Goal: Obtain resource: Obtain resource

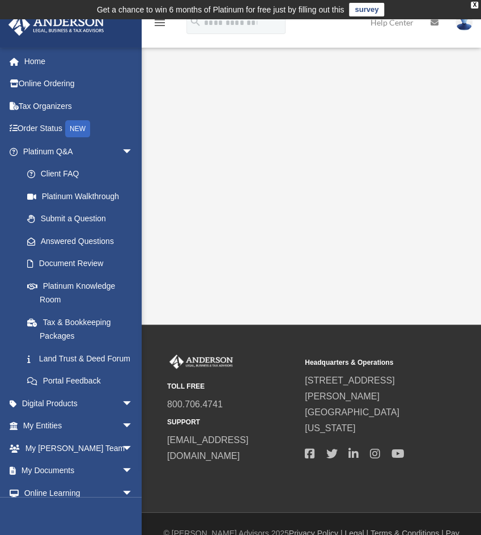
scroll to position [23, 0]
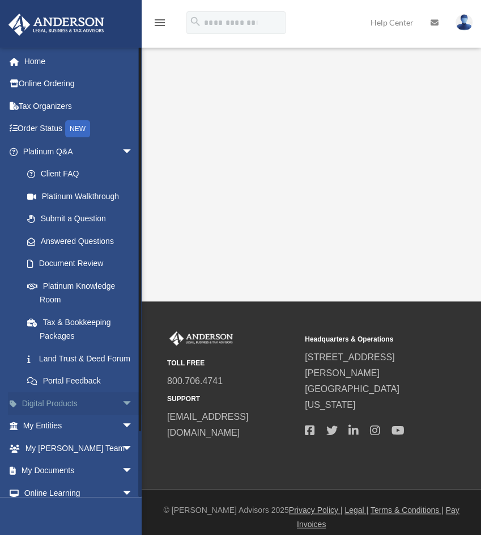
click at [72, 414] on link "Digital Products arrow_drop_down" at bounding box center [79, 403] width 142 height 23
click at [122, 415] on span "arrow_drop_down" at bounding box center [133, 403] width 23 height 23
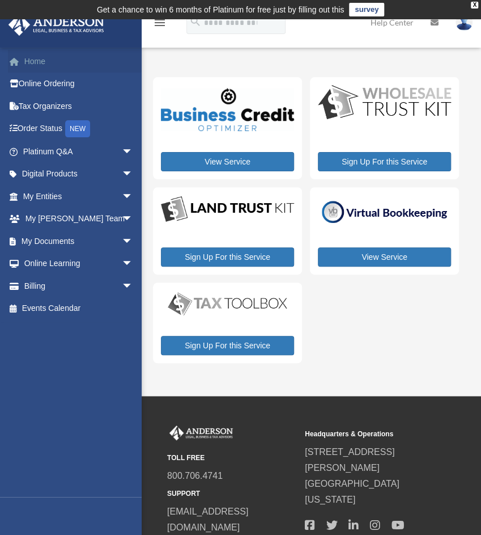
click at [28, 61] on link "Home" at bounding box center [79, 61] width 142 height 23
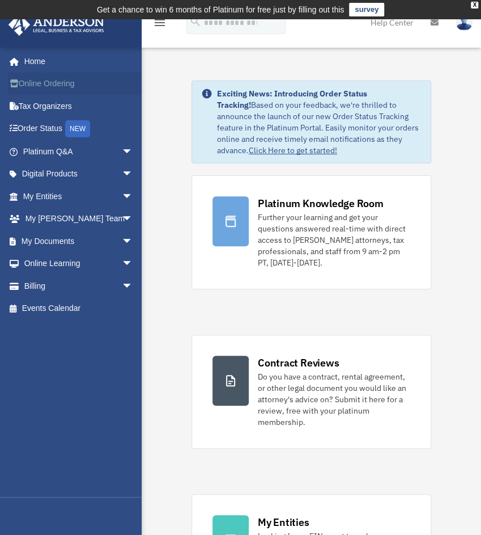
click at [44, 82] on link "Online Ordering" at bounding box center [79, 84] width 142 height 23
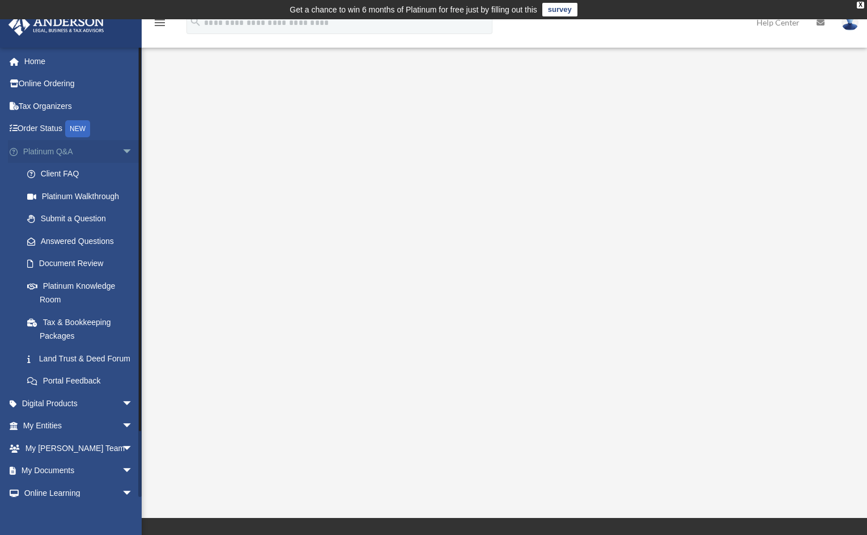
click at [122, 149] on span "arrow_drop_down" at bounding box center [133, 151] width 23 height 23
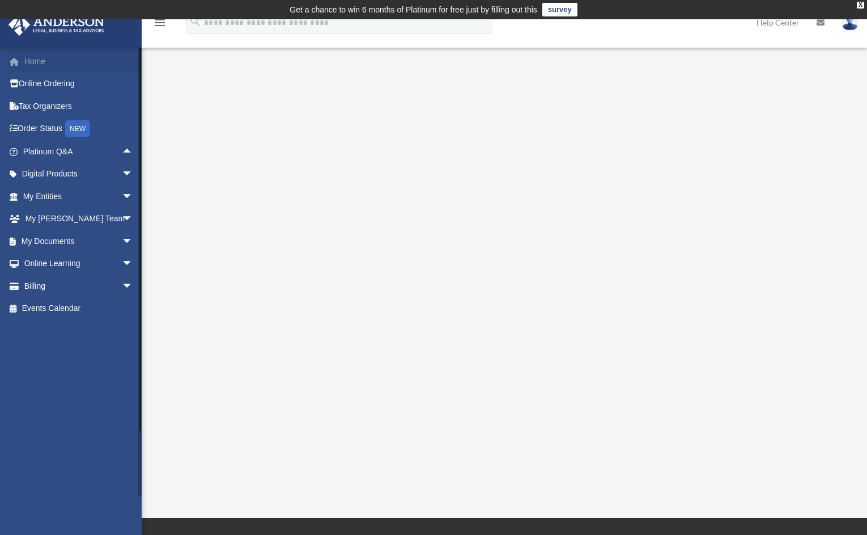
click at [41, 59] on link "Home" at bounding box center [79, 61] width 142 height 23
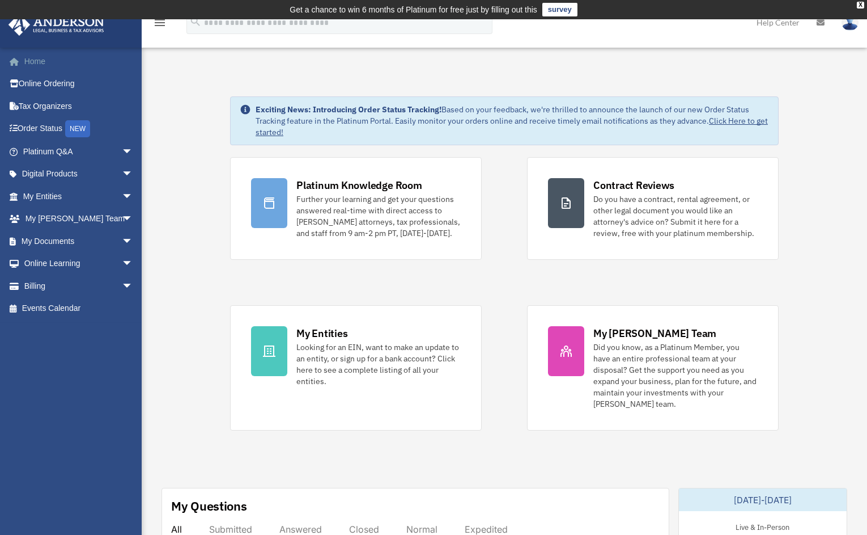
click at [41, 59] on link "Home" at bounding box center [79, 61] width 142 height 23
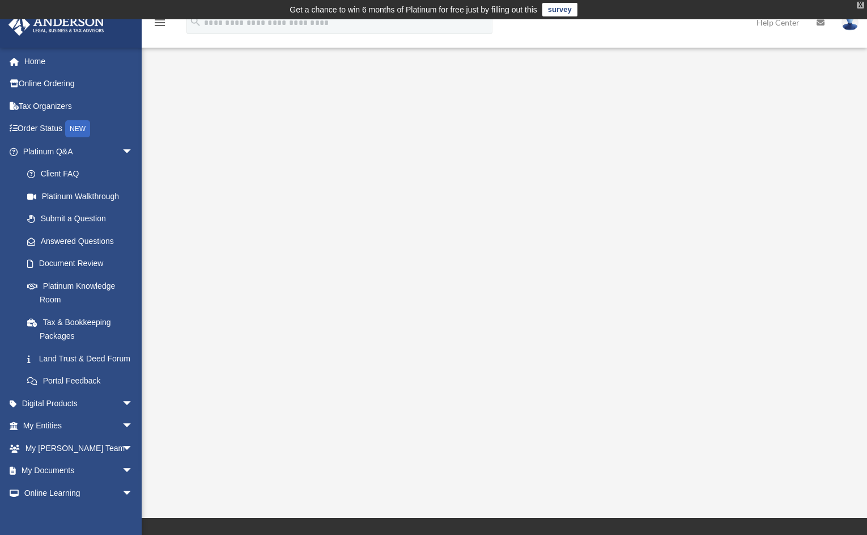
click at [860, 5] on div "X" at bounding box center [860, 5] width 7 height 7
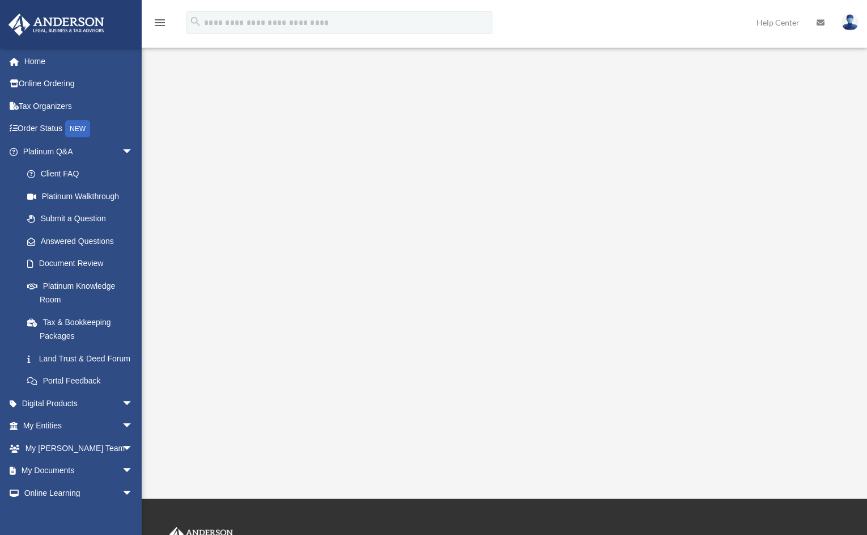
click at [850, 20] on img at bounding box center [850, 22] width 17 height 16
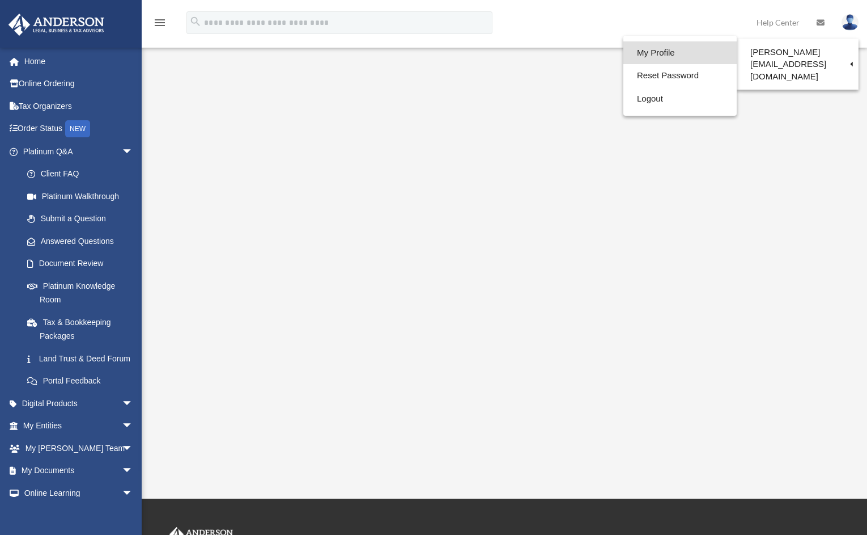
click at [651, 50] on link "My Profile" at bounding box center [680, 52] width 113 height 23
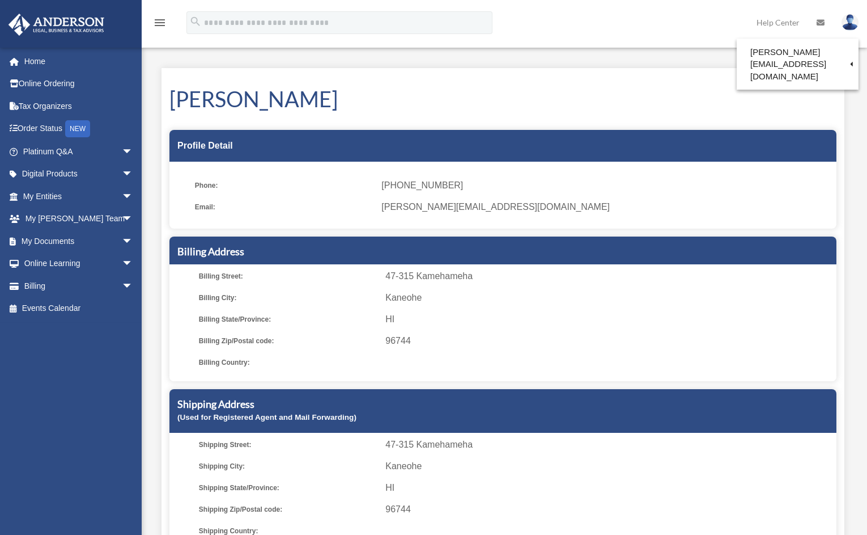
click at [856, 23] on img at bounding box center [850, 22] width 17 height 16
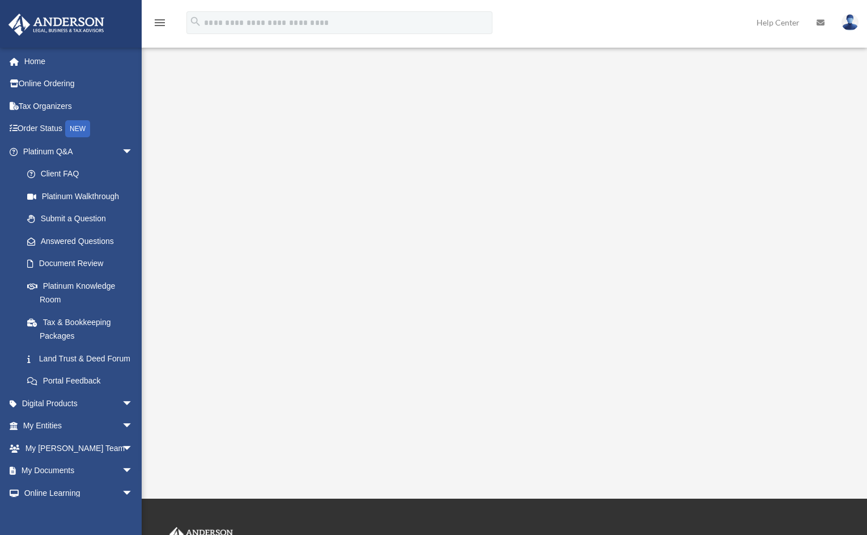
click at [171, 87] on div "<span data-mce-type="bookmark" style="display: inline-block; width: 0px; overfl…" at bounding box center [503, 259] width 700 height 382
click at [166, 184] on div "<span data-mce-type="bookmark" style="display: inline-block; width: 0px; overfl…" at bounding box center [503, 259] width 700 height 382
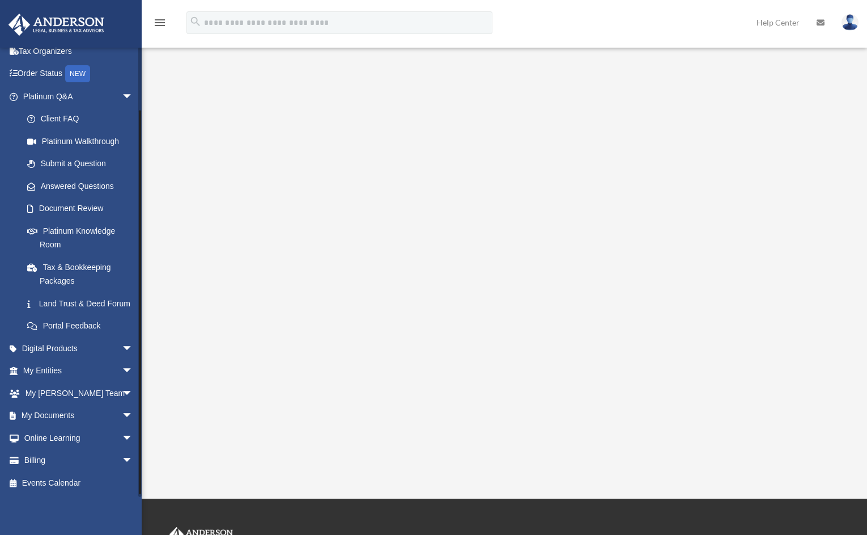
scroll to position [68, 0]
drag, startPoint x: 139, startPoint y: 245, endPoint x: 149, endPoint y: 337, distance: 92.4
click at [149, 337] on div "Platinum Walkthrough [PERSON_NAME][EMAIL_ADDRESS][DOMAIN_NAME] Sign Out [PERSON…" at bounding box center [433, 249] width 867 height 429
click at [122, 413] on span "arrow_drop_down" at bounding box center [133, 415] width 23 height 23
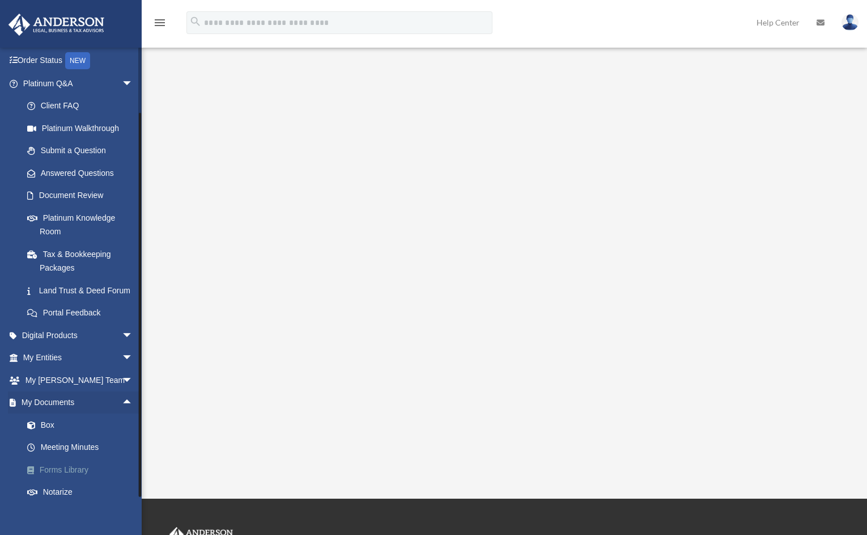
click at [80, 481] on link "Forms Library" at bounding box center [83, 469] width 134 height 23
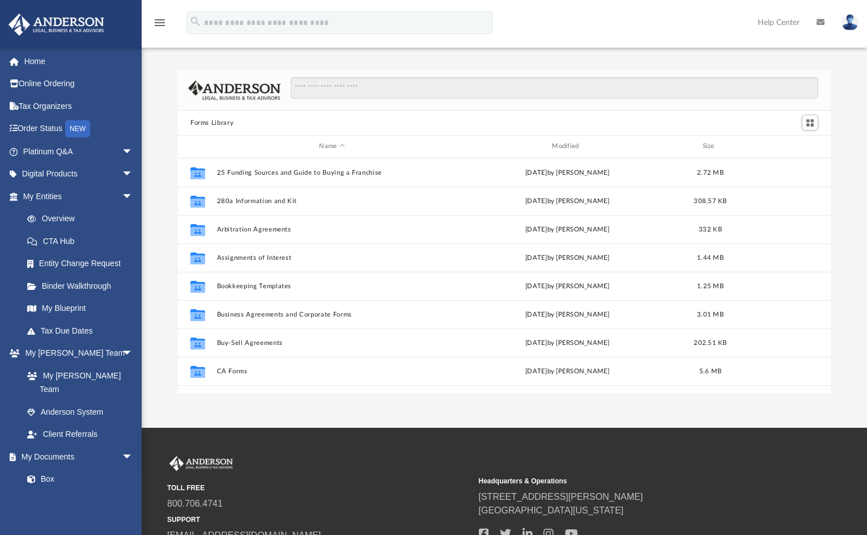
scroll to position [249, 644]
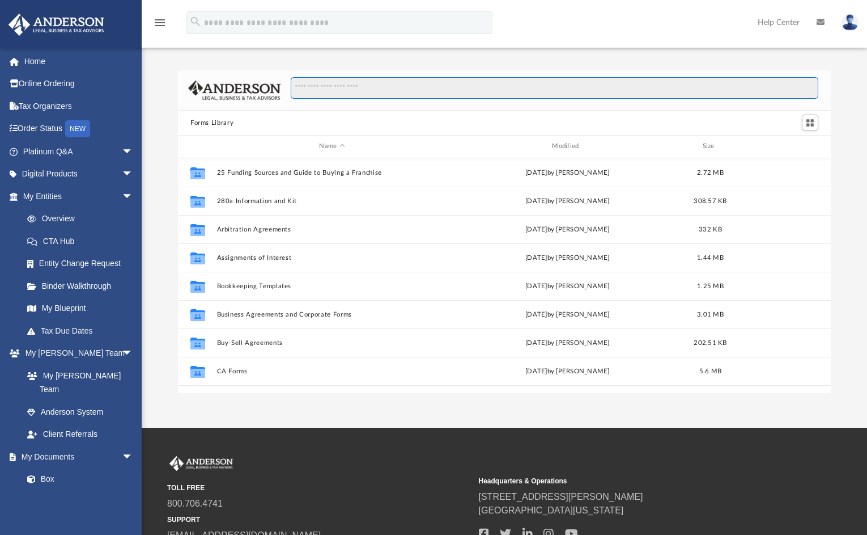
click at [299, 90] on input "Search files and folders" at bounding box center [555, 88] width 528 height 22
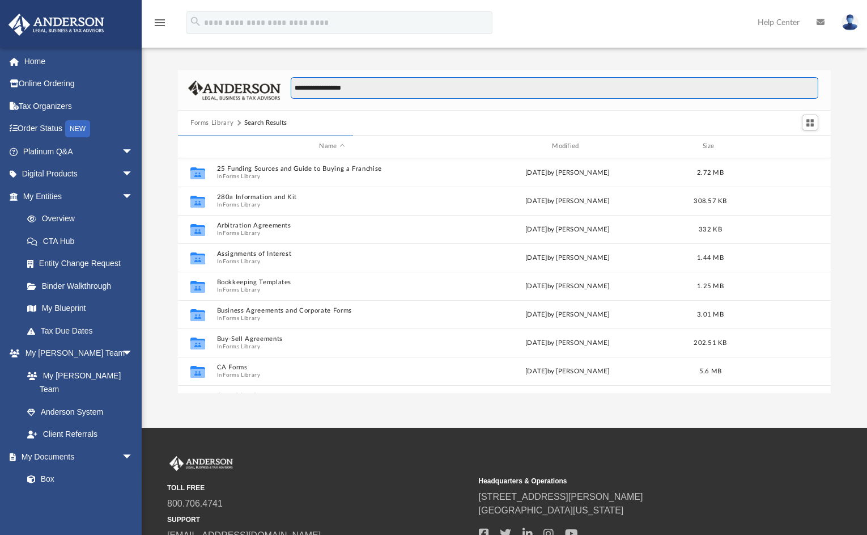
scroll to position [9, 9]
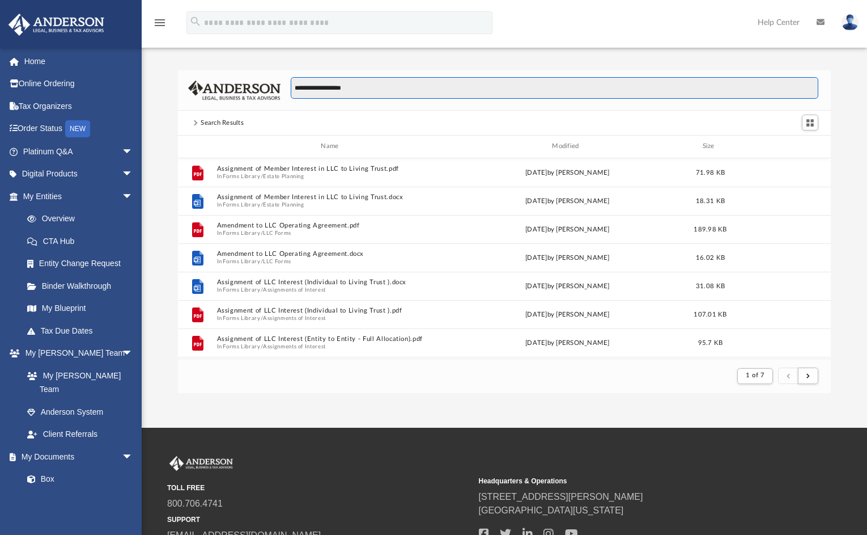
click at [323, 90] on input "**********" at bounding box center [555, 88] width 528 height 22
click at [359, 86] on input "**********" at bounding box center [555, 88] width 528 height 22
click at [323, 86] on input "**********" at bounding box center [555, 88] width 528 height 22
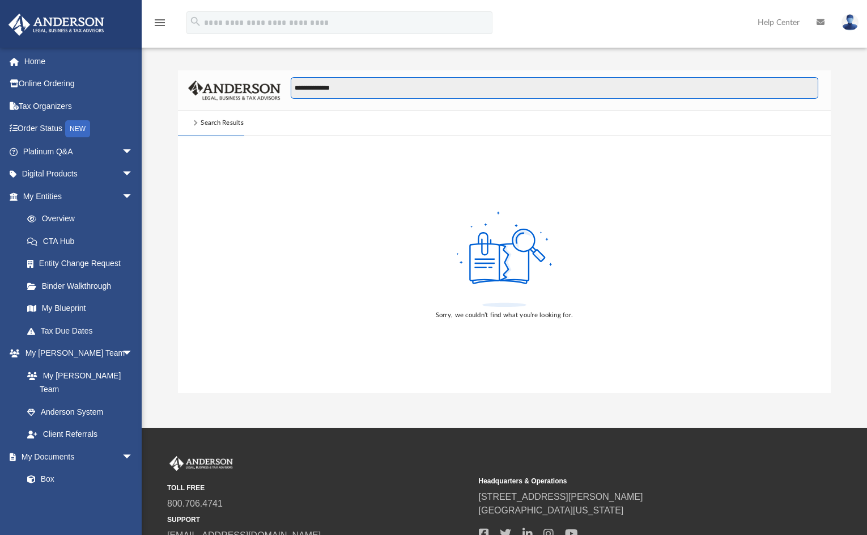
click at [343, 87] on input "**********" at bounding box center [555, 88] width 528 height 22
type input "**********"
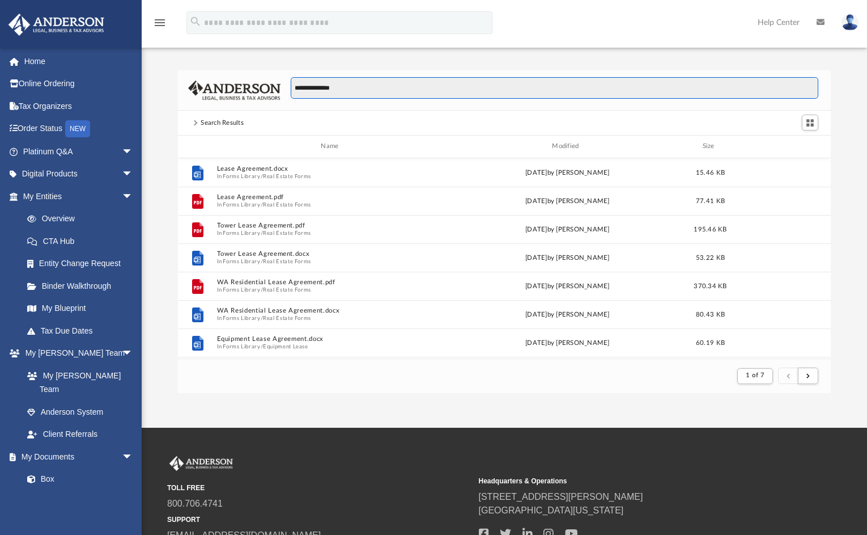
scroll to position [214, 644]
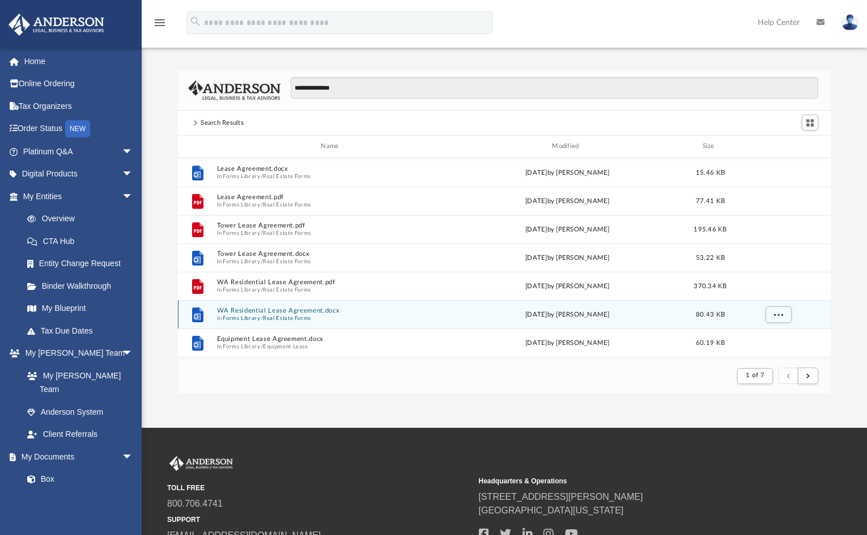
click at [350, 315] on span "In Forms Library / Real Estate Forms" at bounding box center [332, 317] width 231 height 7
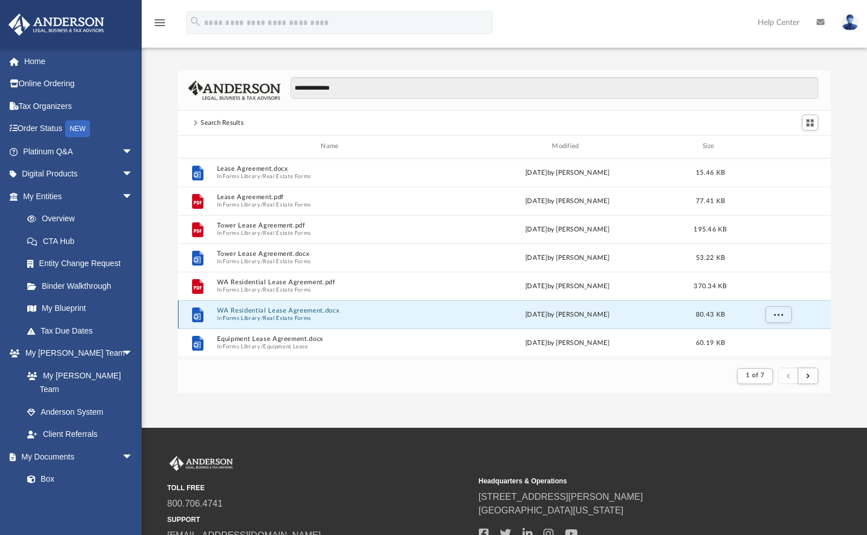
click at [350, 315] on span "In Forms Library / Real Estate Forms" at bounding box center [332, 317] width 231 height 7
click at [278, 311] on button "WA Residential Lease Agreement.docx" at bounding box center [332, 310] width 231 height 7
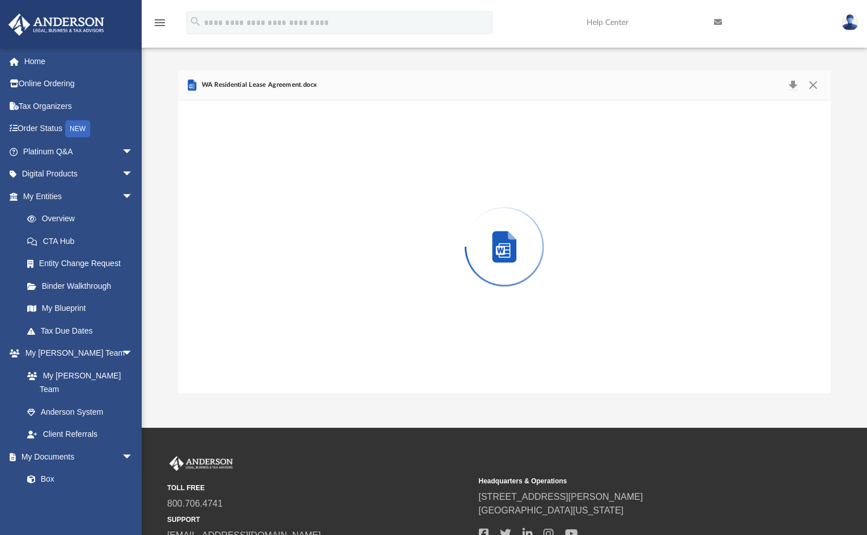
click at [278, 311] on div "Preview" at bounding box center [504, 246] width 653 height 293
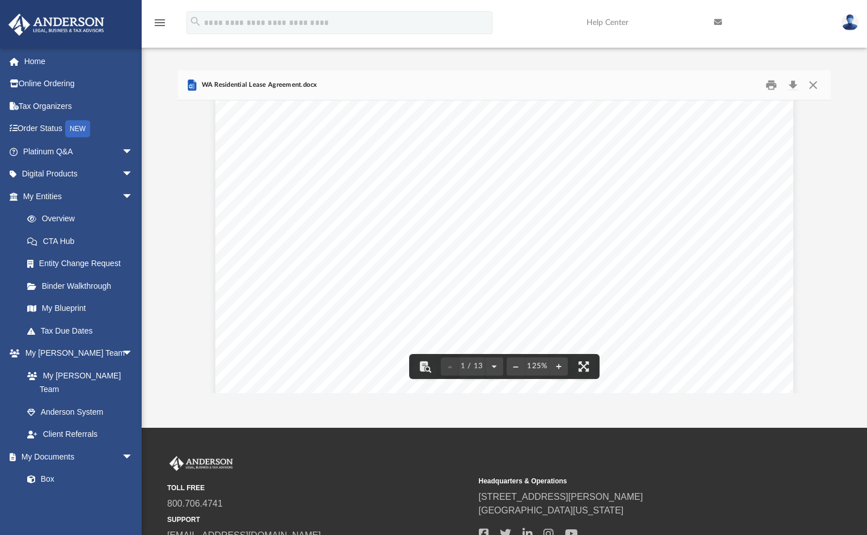
scroll to position [23, 0]
click at [505, 192] on div "Residential Lease Agreement, Page 1 WASHINGTON RESIDENTIAL LEASE AGREEMENT This…" at bounding box center [504, 460] width 578 height 748
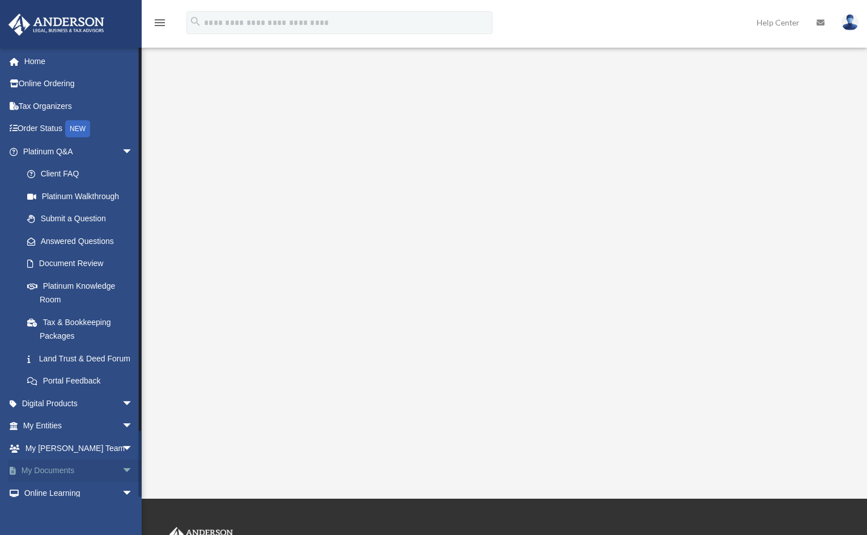
click at [122, 482] on span "arrow_drop_down" at bounding box center [133, 470] width 23 height 23
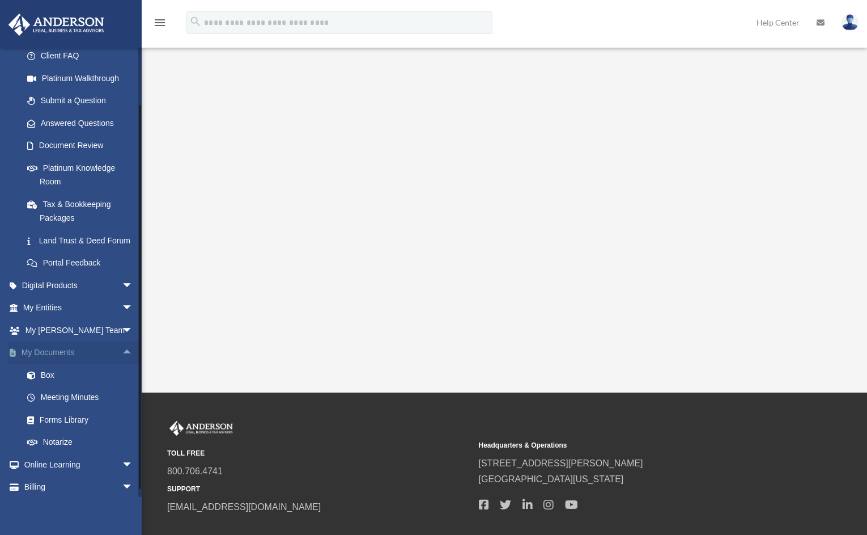
scroll to position [158, 0]
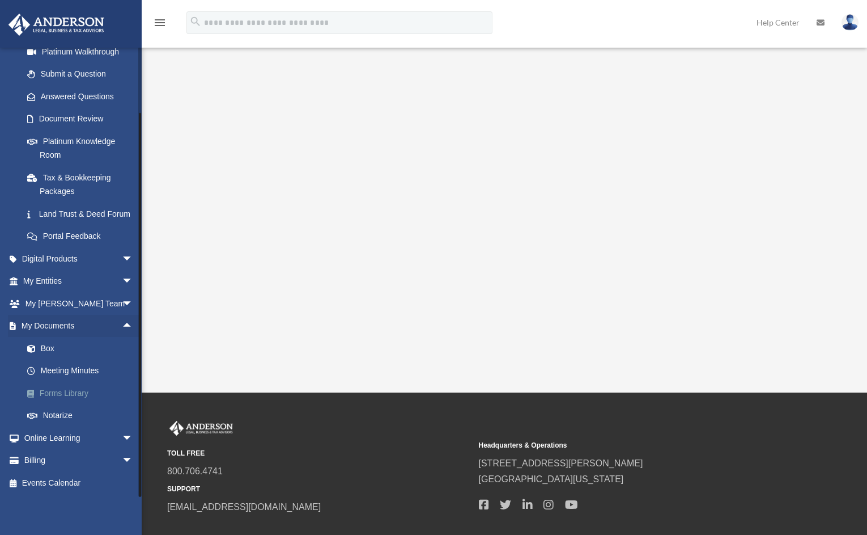
click at [74, 393] on link "Forms Library" at bounding box center [83, 393] width 134 height 23
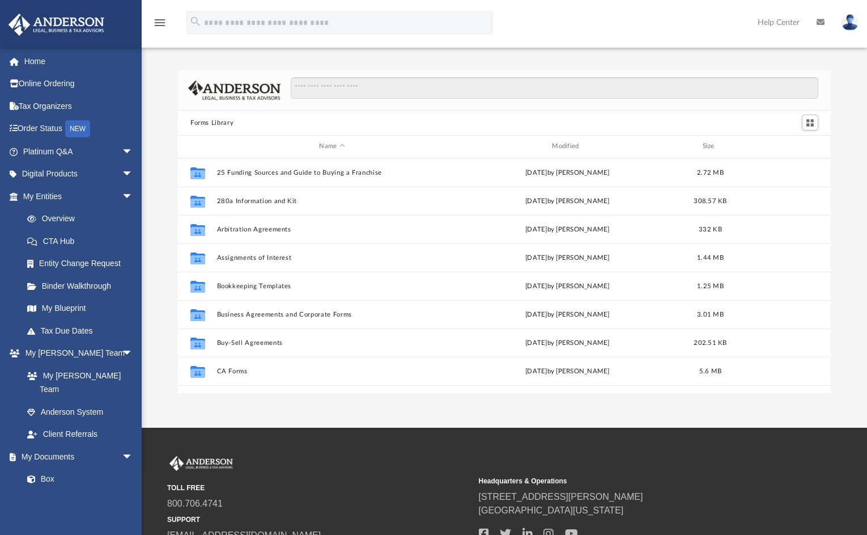
scroll to position [249, 644]
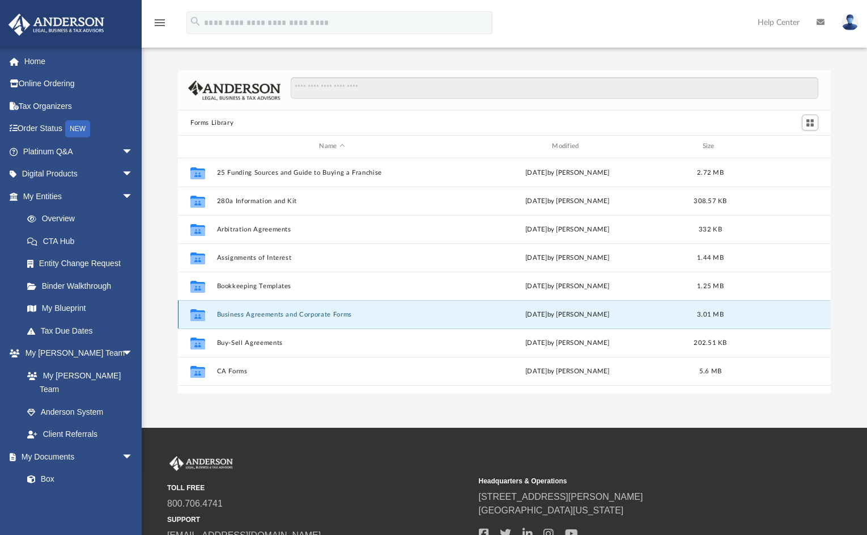
click at [272, 314] on button "Business Agreements and Corporate Forms" at bounding box center [332, 314] width 231 height 7
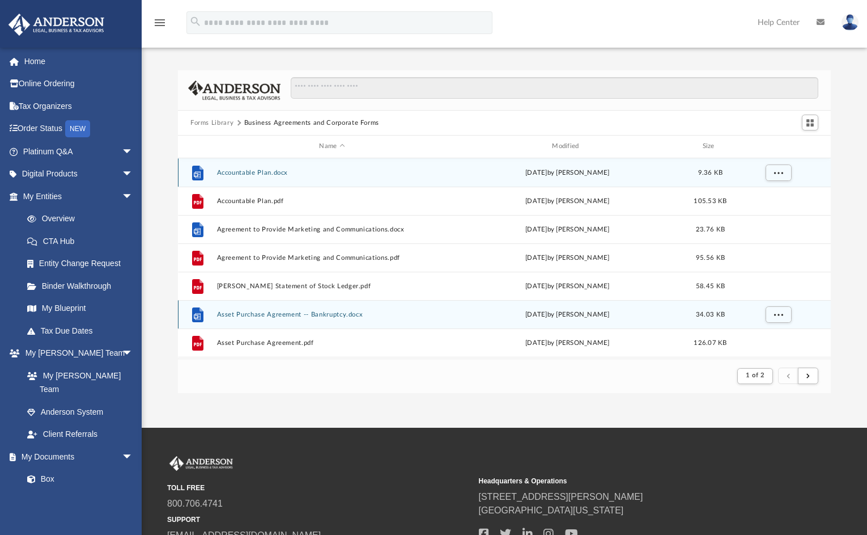
scroll to position [9, 9]
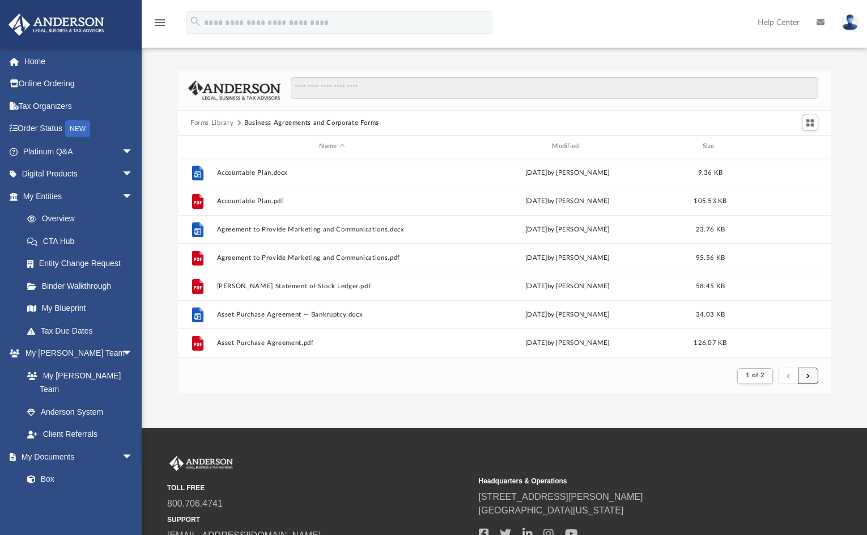
click at [806, 373] on button "submit" at bounding box center [808, 375] width 20 height 16
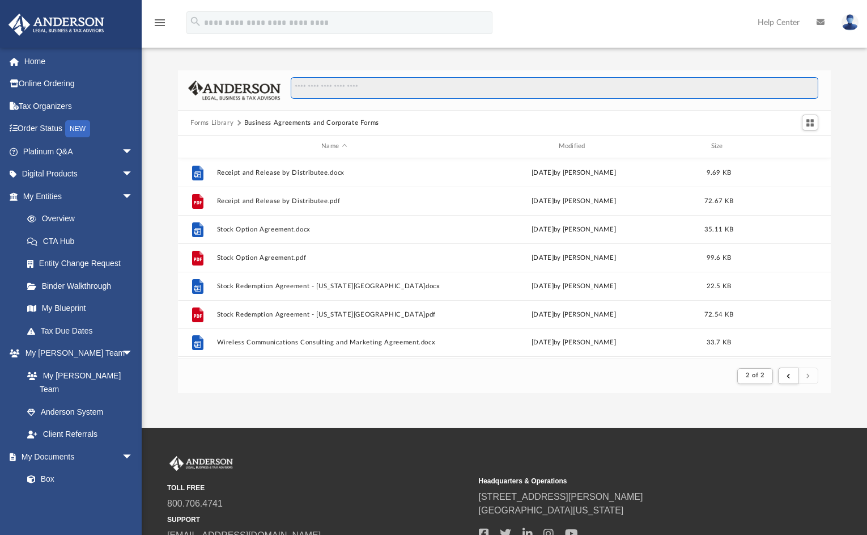
click at [455, 88] on input "Search files and folders" at bounding box center [555, 88] width 528 height 22
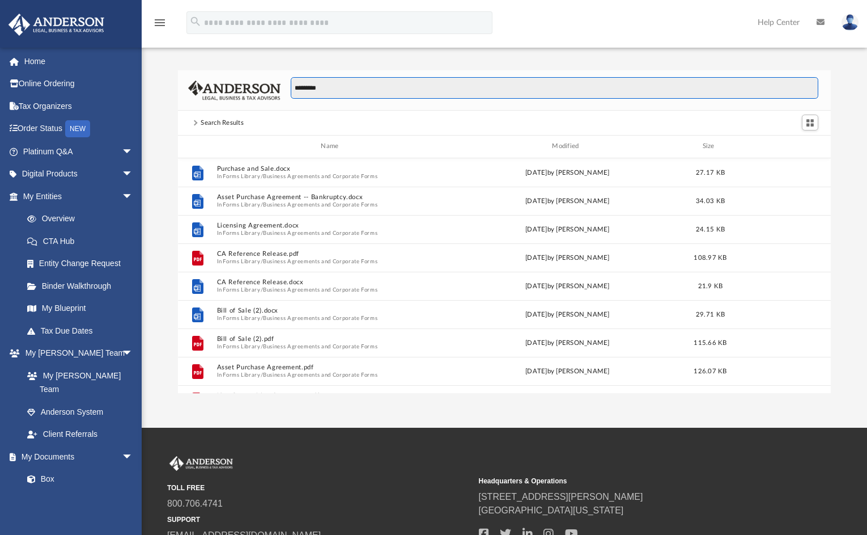
scroll to position [249, 644]
click at [294, 88] on input "*********" at bounding box center [555, 88] width 528 height 22
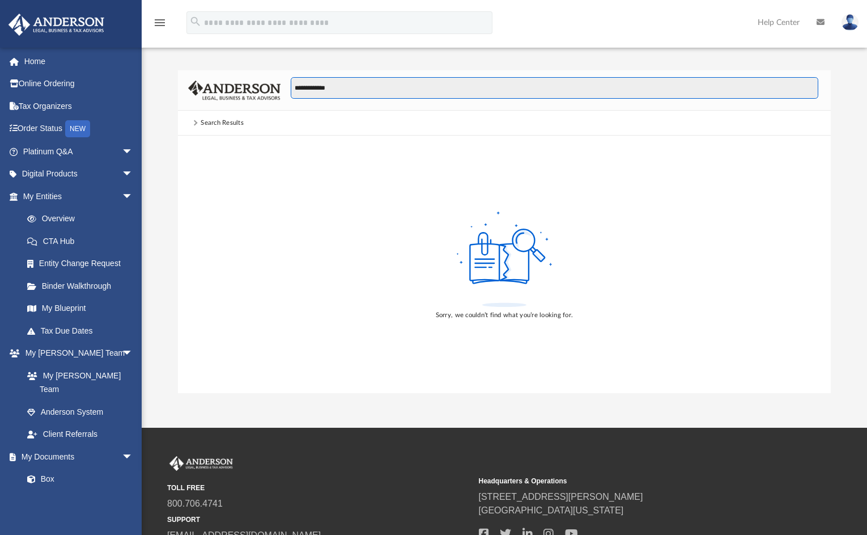
click at [335, 88] on input "**********" at bounding box center [555, 88] width 528 height 22
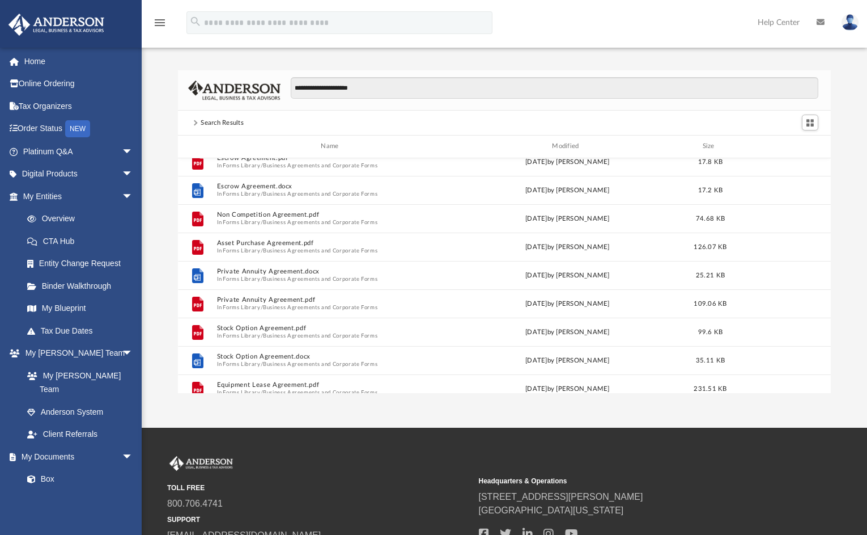
scroll to position [0, 0]
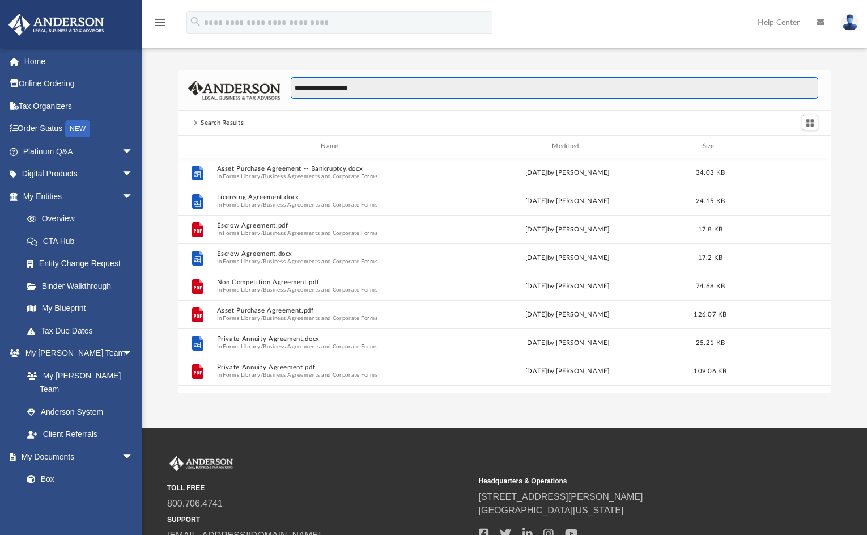
drag, startPoint x: 302, startPoint y: 86, endPoint x: 293, endPoint y: 86, distance: 9.1
click at [293, 86] on input "**********" at bounding box center [555, 88] width 528 height 22
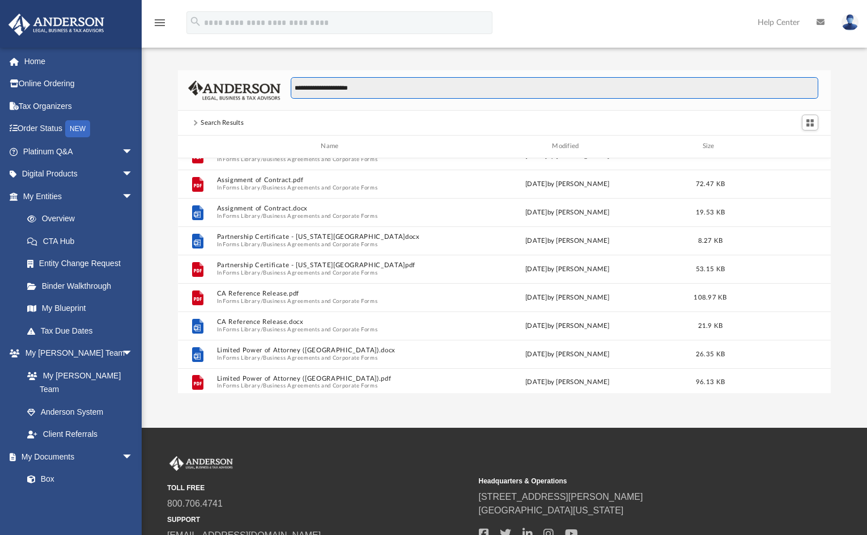
scroll to position [1011, 0]
drag, startPoint x: 367, startPoint y: 87, endPoint x: 290, endPoint y: 86, distance: 77.1
click at [290, 86] on div "**********" at bounding box center [550, 93] width 538 height 33
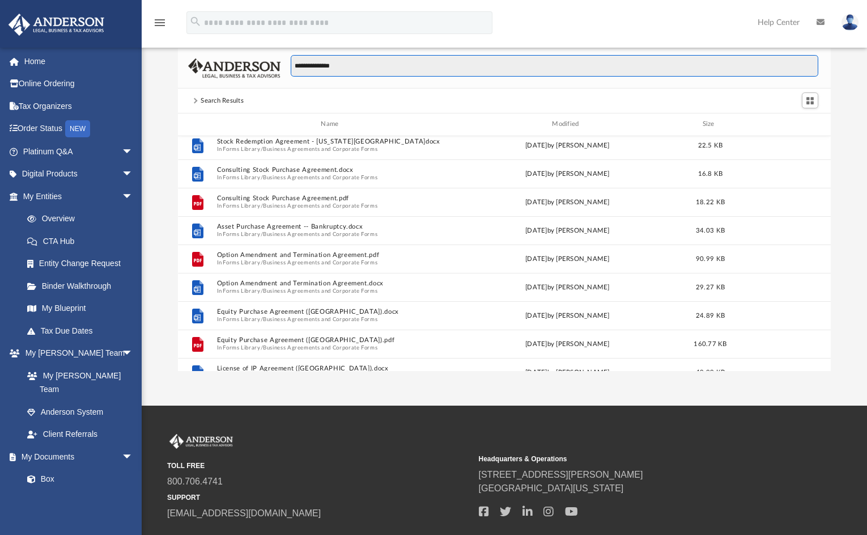
scroll to position [0, 0]
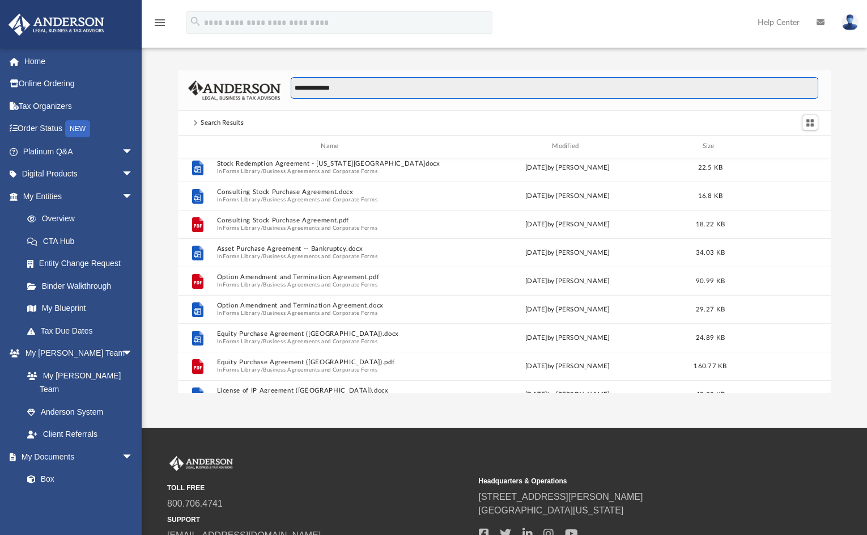
drag, startPoint x: 308, startPoint y: 87, endPoint x: 288, endPoint y: 86, distance: 20.5
click at [288, 86] on div "**********" at bounding box center [550, 93] width 538 height 33
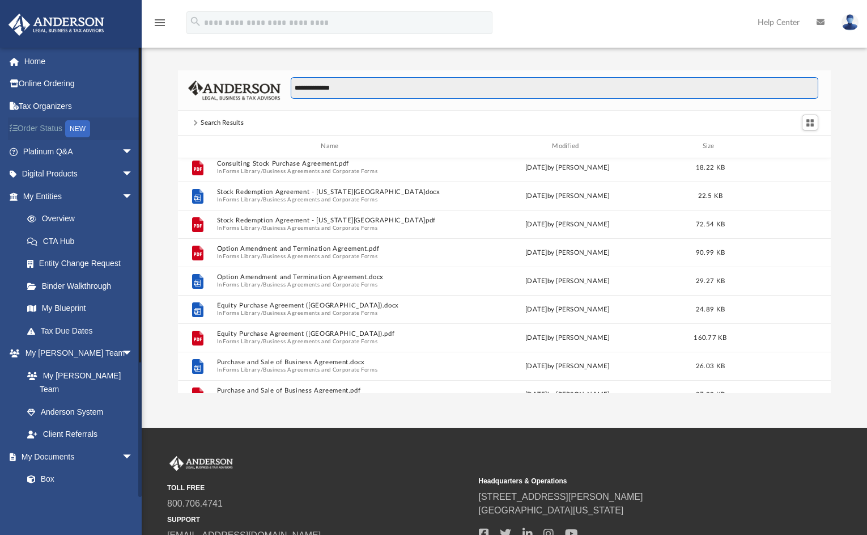
type input "**********"
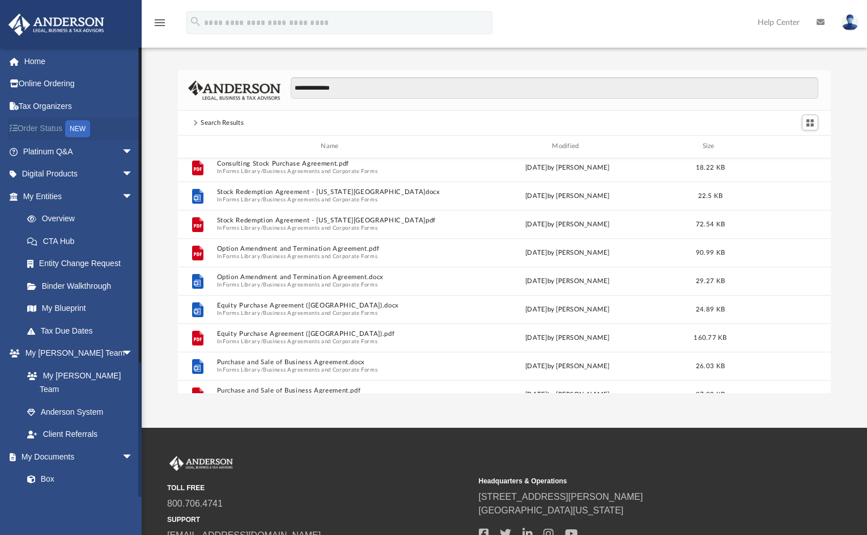
click at [41, 132] on link "Order Status NEW" at bounding box center [79, 128] width 142 height 23
